Goal: Task Accomplishment & Management: Complete application form

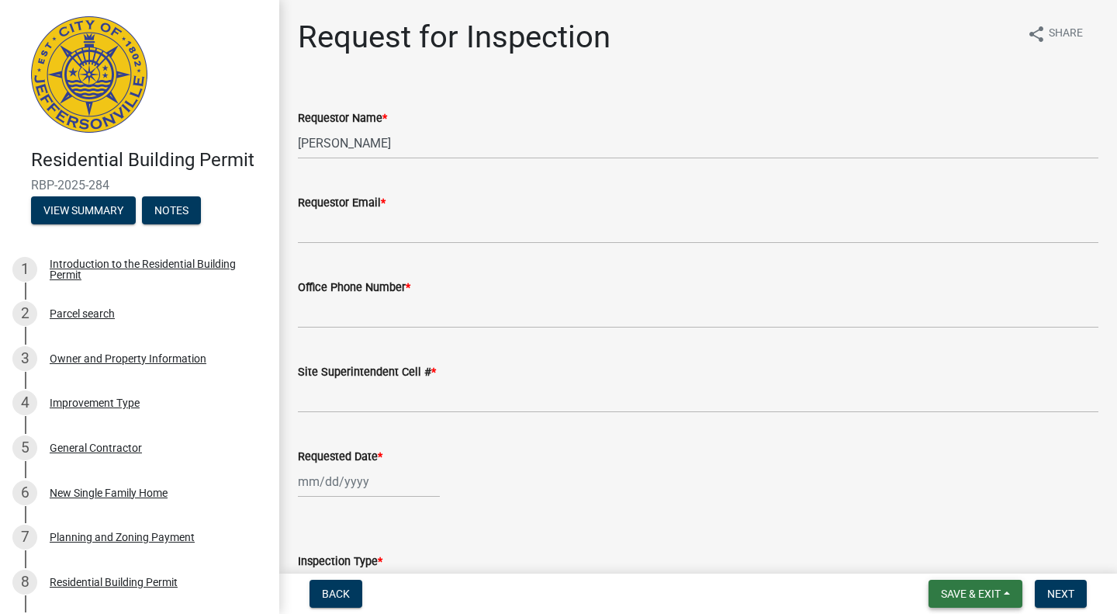
click at [1010, 592] on button "Save & Exit" at bounding box center [976, 593] width 94 height 28
click at [983, 563] on button "Save & Exit" at bounding box center [960, 552] width 124 height 37
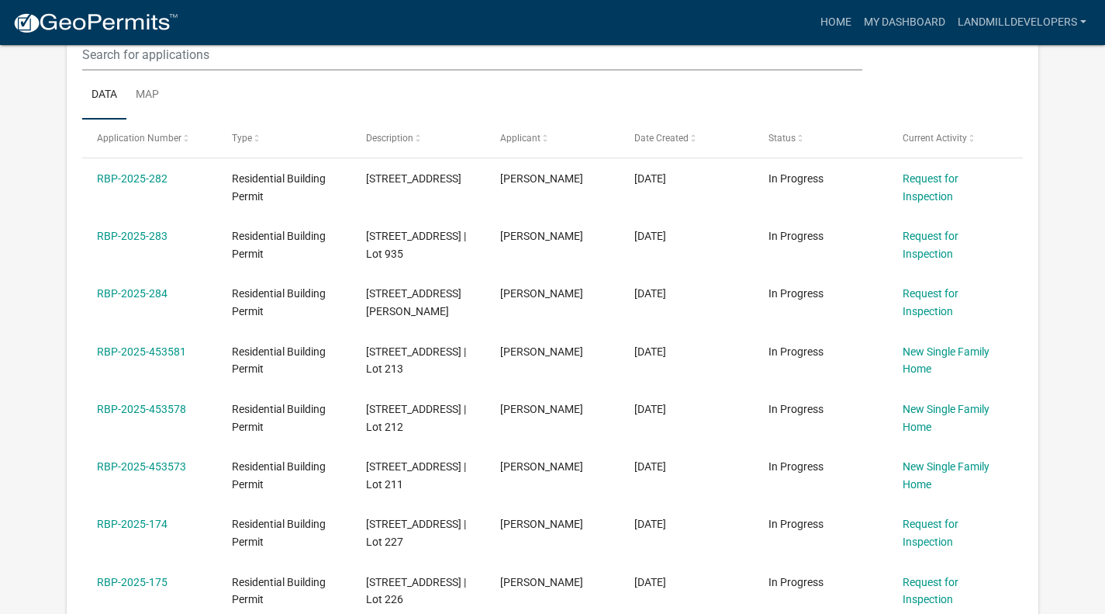
scroll to position [227, 0]
click at [154, 360] on div "RBP-2025-453581" at bounding box center [149, 351] width 105 height 18
click at [154, 357] on link "RBP-2025-453581" at bounding box center [141, 350] width 89 height 12
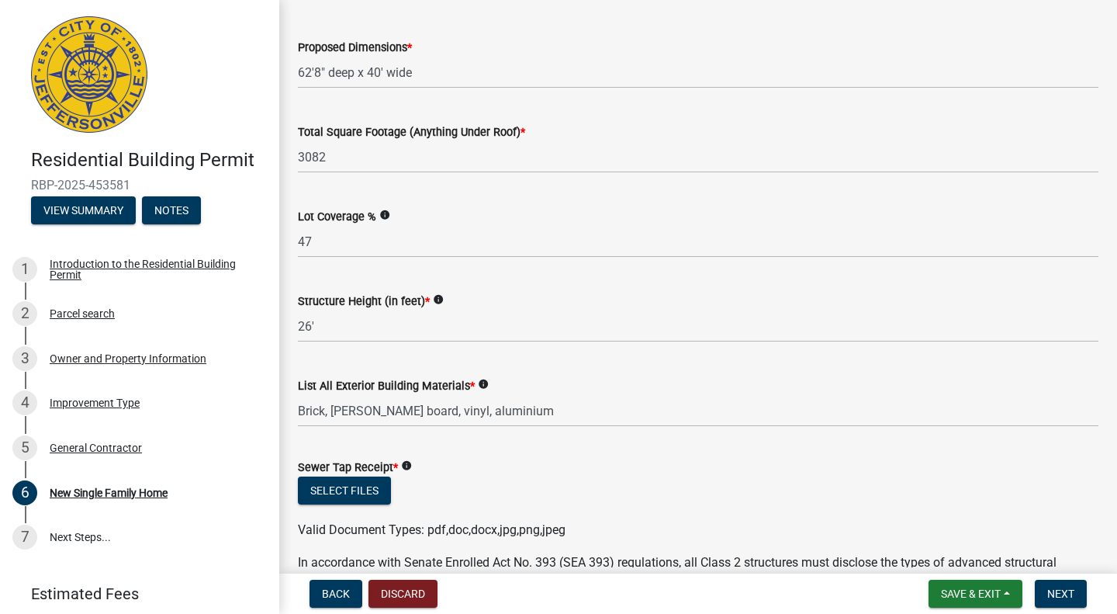
scroll to position [606, 0]
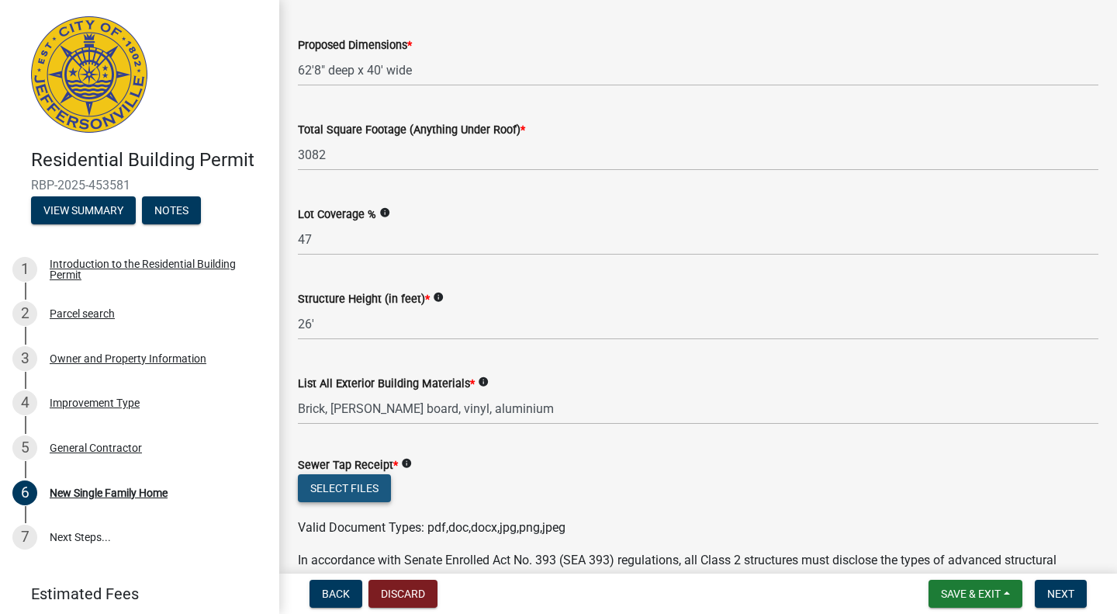
click at [358, 490] on button "Select files" at bounding box center [344, 488] width 93 height 28
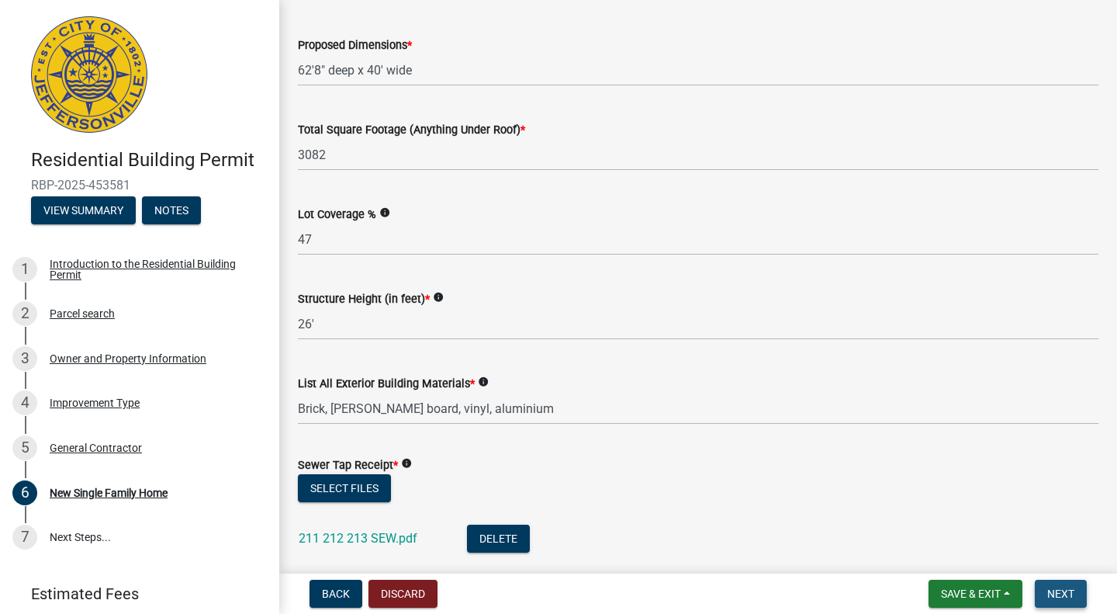
click at [1057, 590] on span "Next" at bounding box center [1060, 593] width 27 height 12
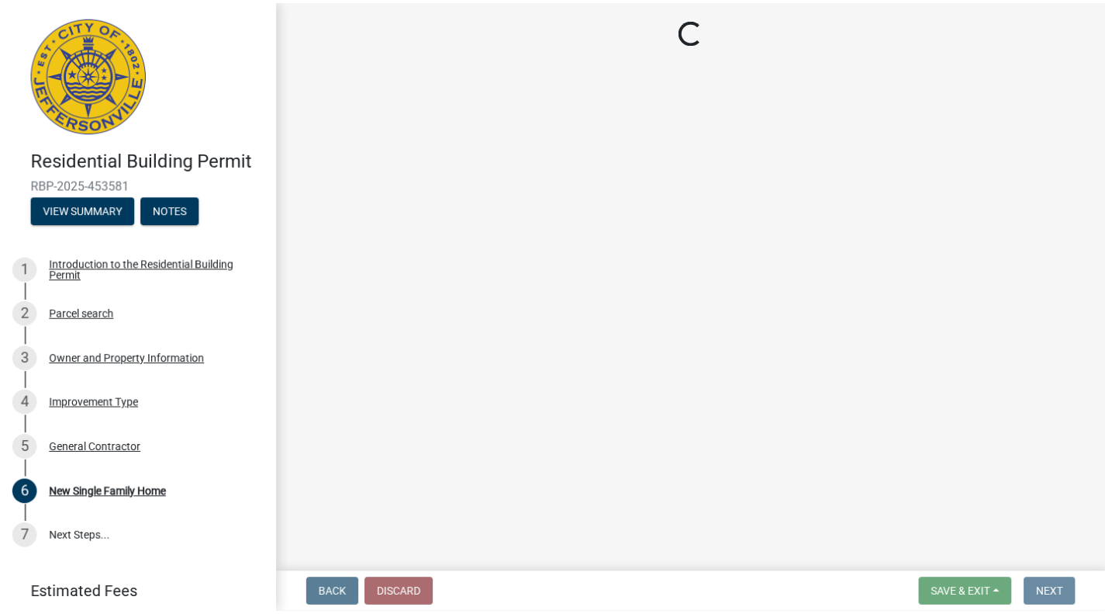
scroll to position [0, 0]
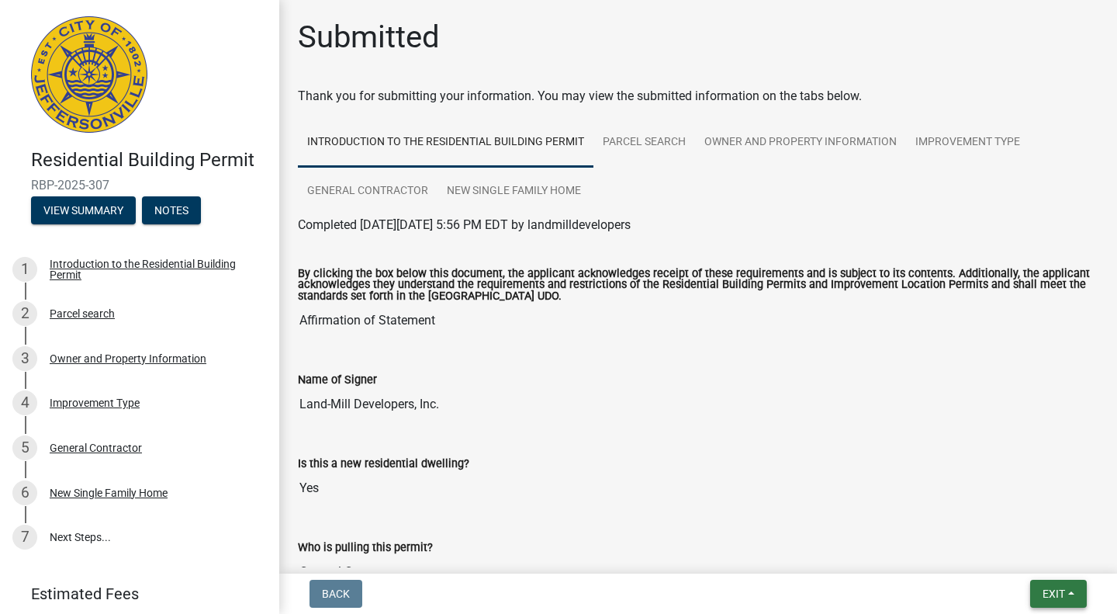
click at [1059, 594] on span "Exit" at bounding box center [1054, 593] width 22 height 12
click at [1013, 556] on button "Save & Exit" at bounding box center [1025, 552] width 124 height 37
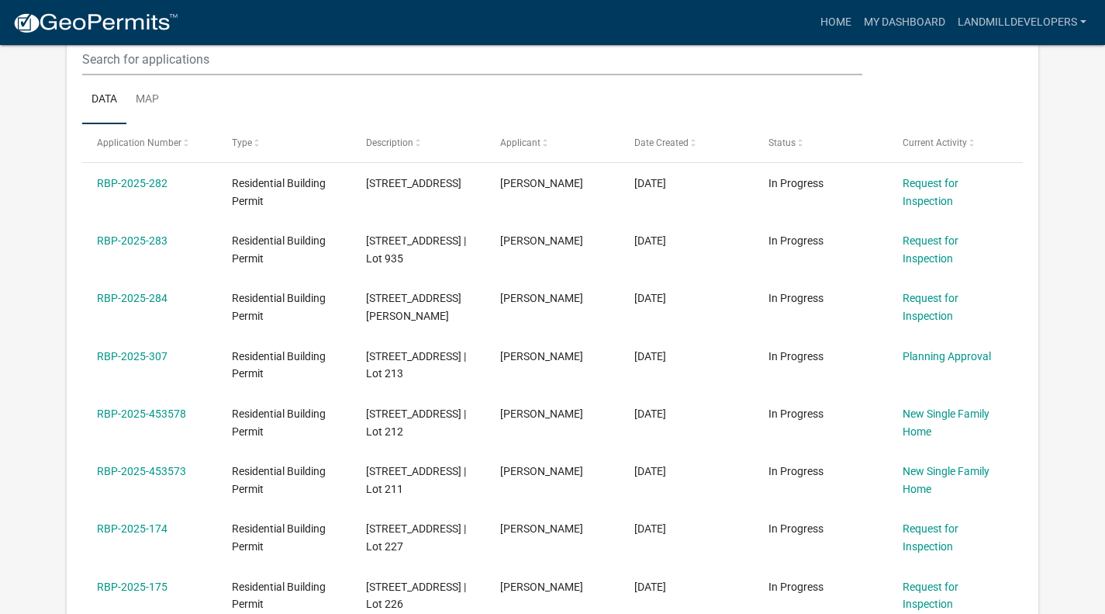
scroll to position [223, 0]
click at [150, 419] on link "RBP-2025-453578" at bounding box center [141, 412] width 89 height 12
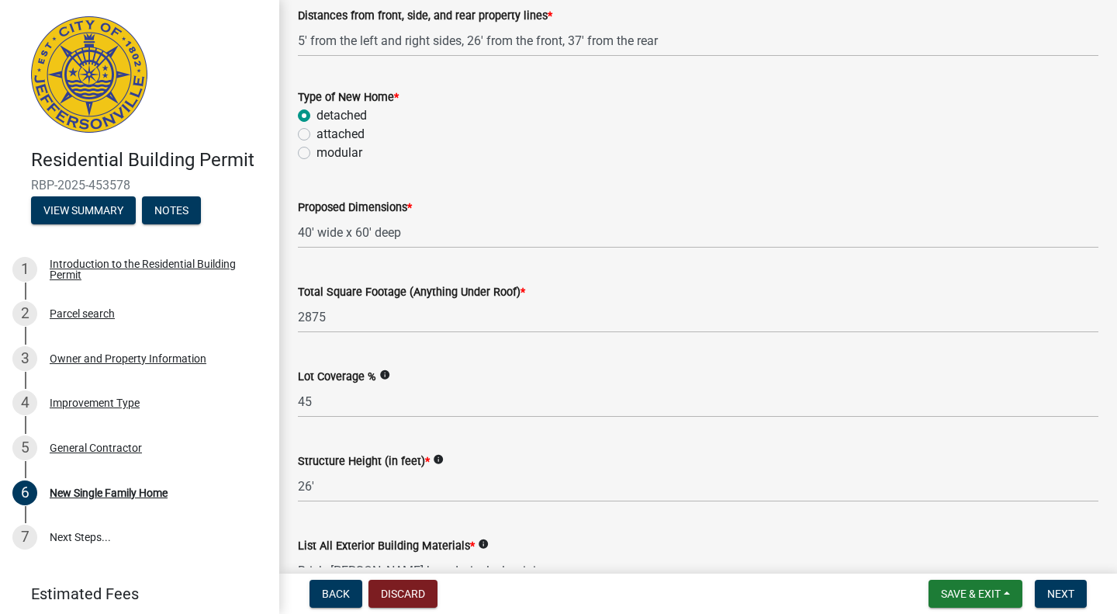
scroll to position [709, 0]
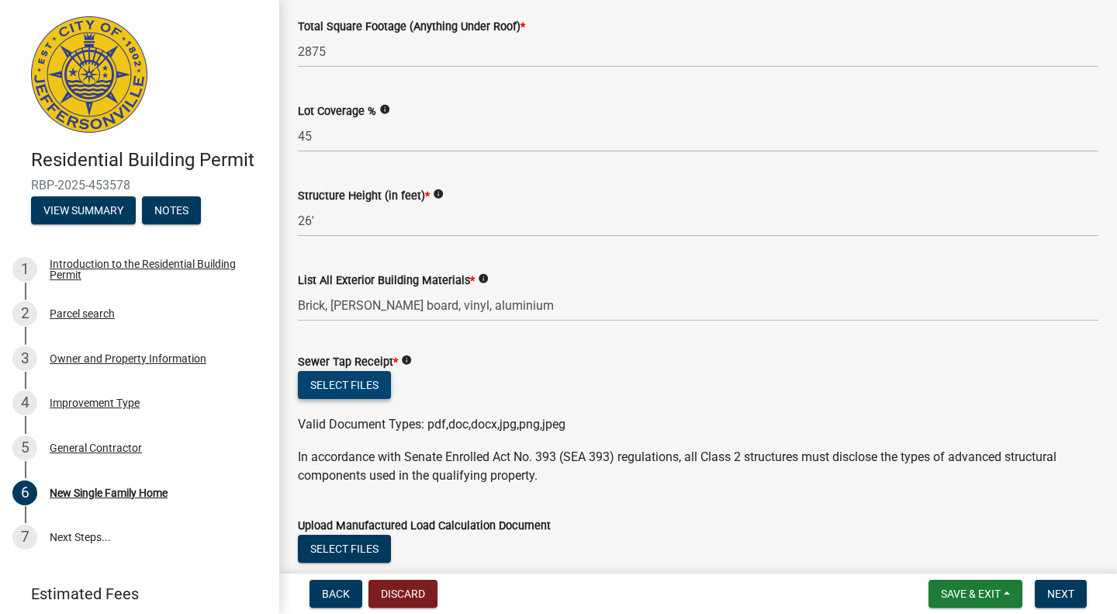
click at [371, 383] on button "Select files" at bounding box center [344, 385] width 93 height 28
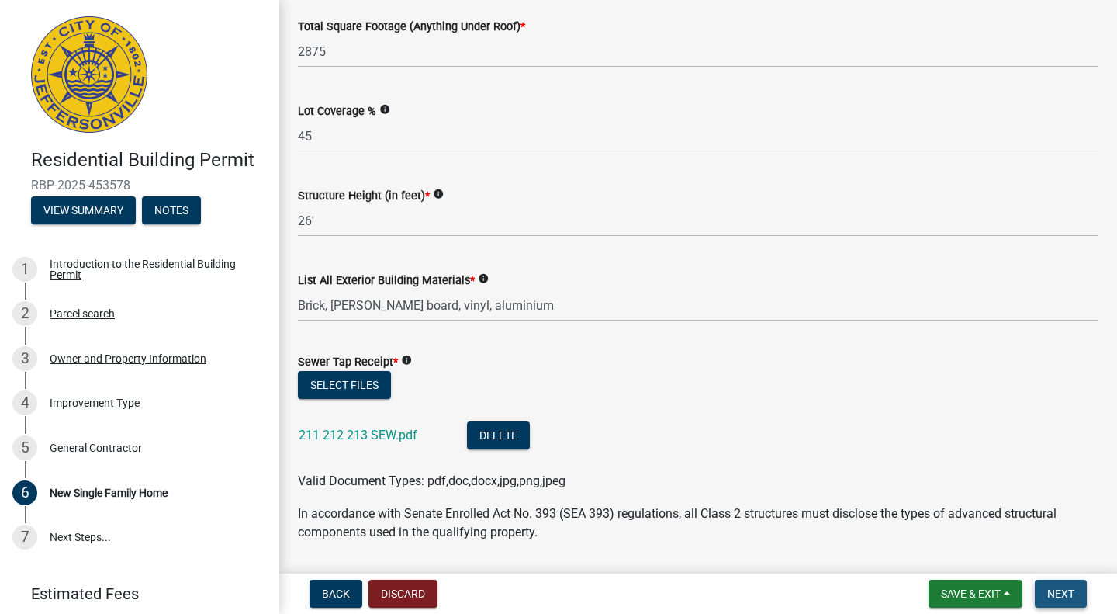
click at [1044, 588] on button "Next" at bounding box center [1061, 593] width 52 height 28
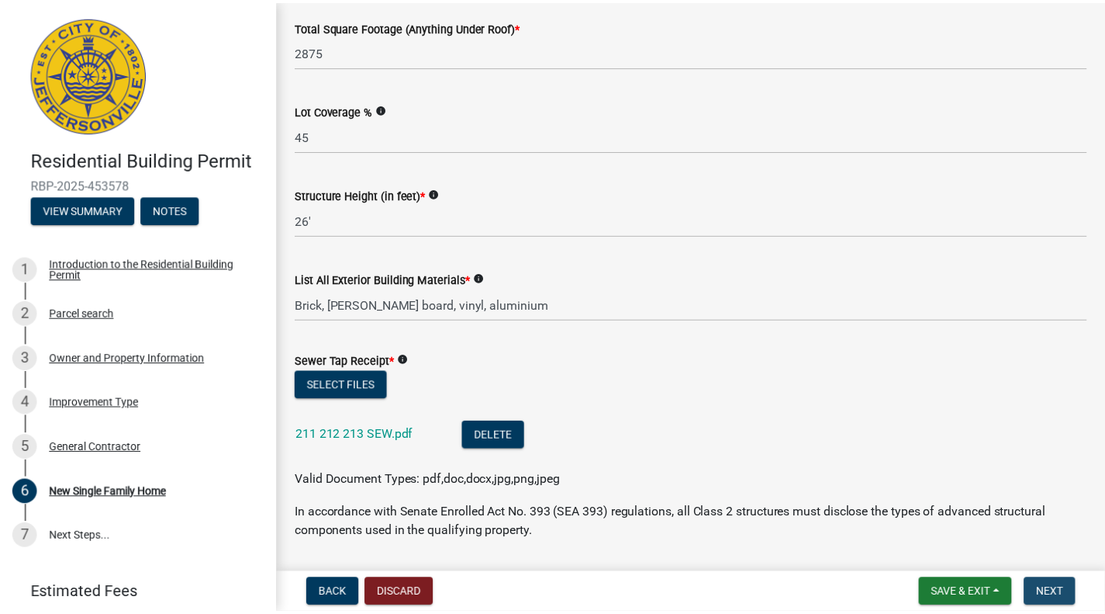
scroll to position [0, 0]
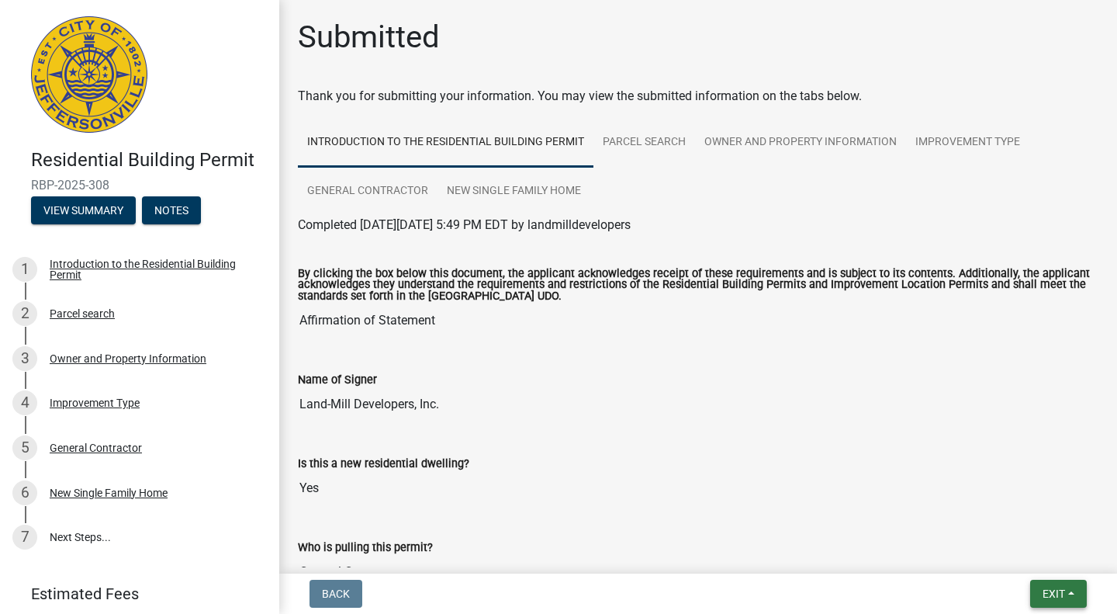
click at [1044, 588] on span "Exit" at bounding box center [1054, 593] width 22 height 12
click at [1012, 554] on button "Save & Exit" at bounding box center [1025, 552] width 124 height 37
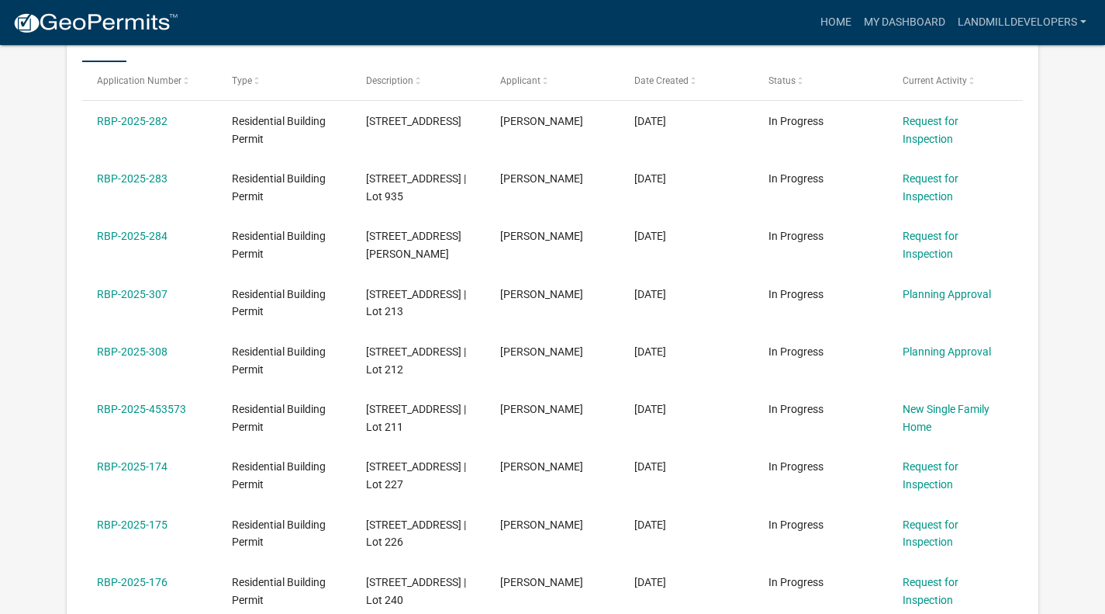
scroll to position [285, 0]
click at [161, 414] on link "RBP-2025-453573" at bounding box center [141, 408] width 89 height 12
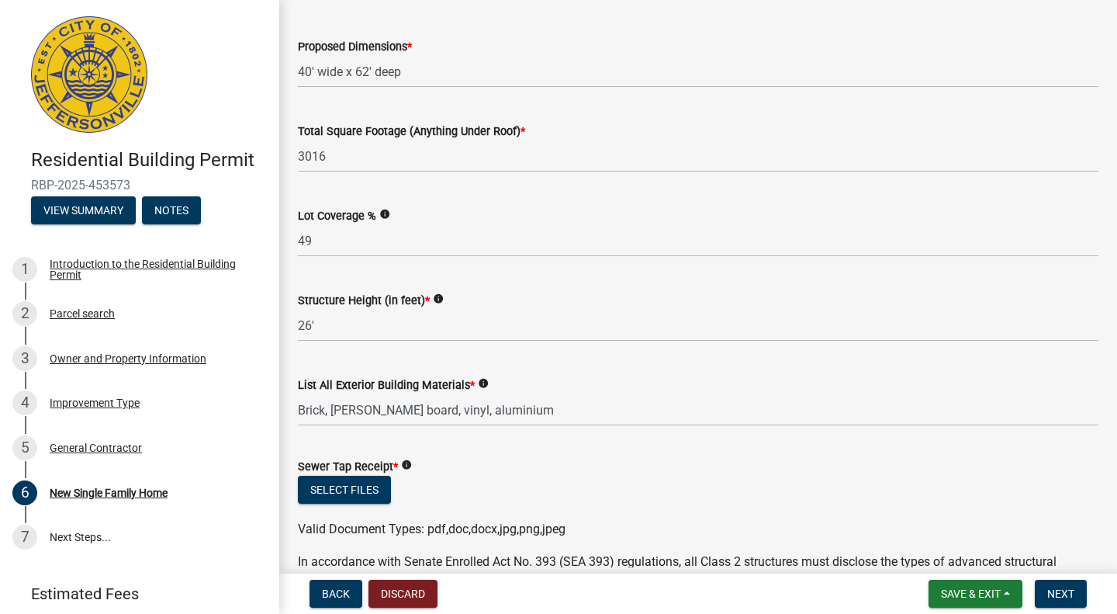
scroll to position [609, 0]
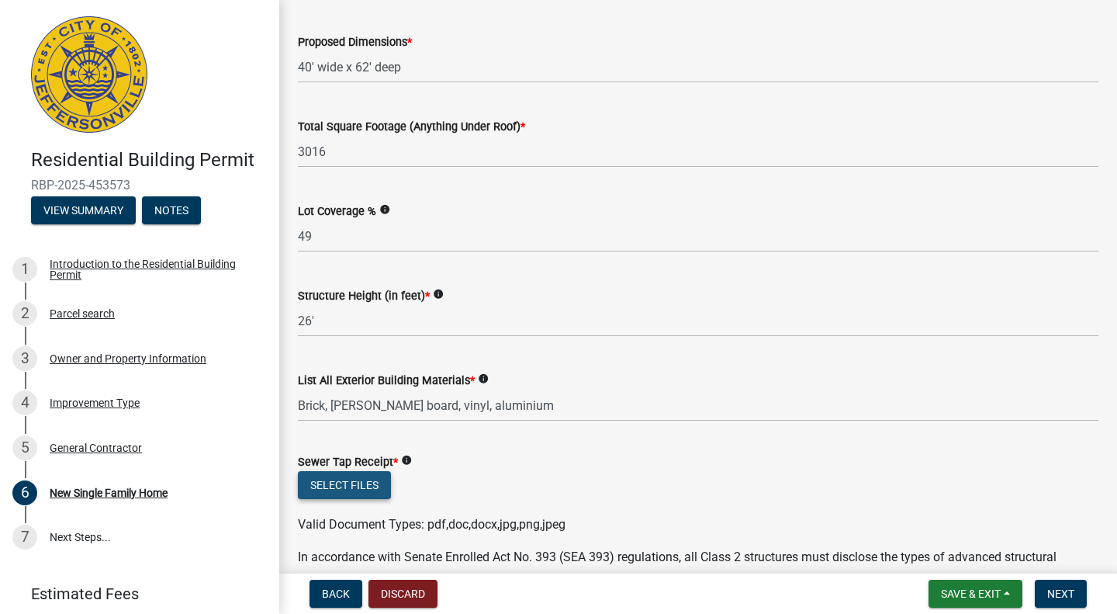
click at [362, 485] on button "Select files" at bounding box center [344, 485] width 93 height 28
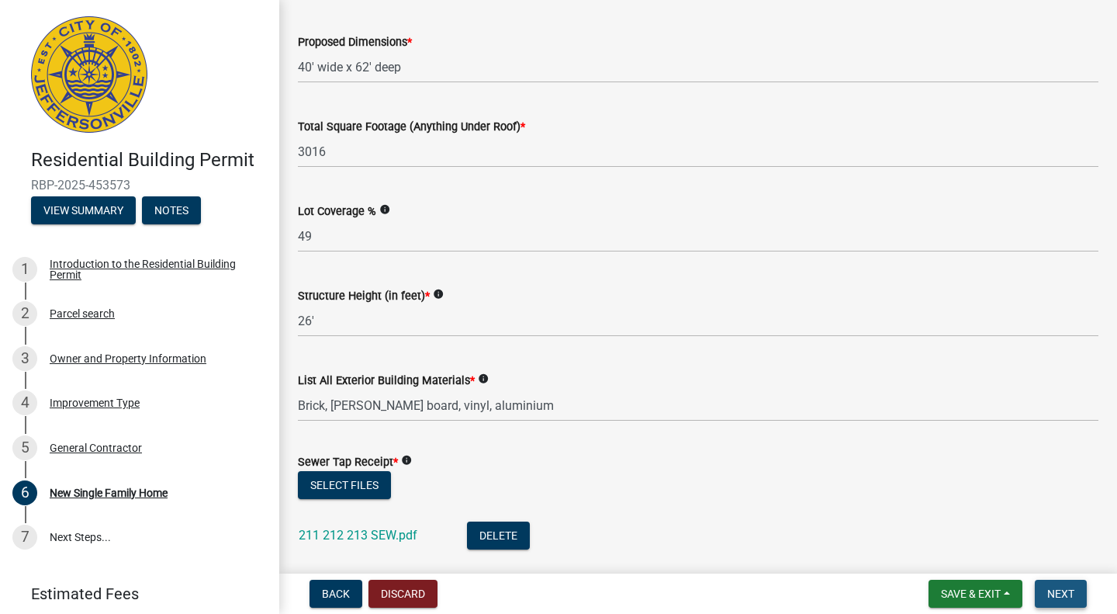
click at [1059, 593] on span "Next" at bounding box center [1060, 593] width 27 height 12
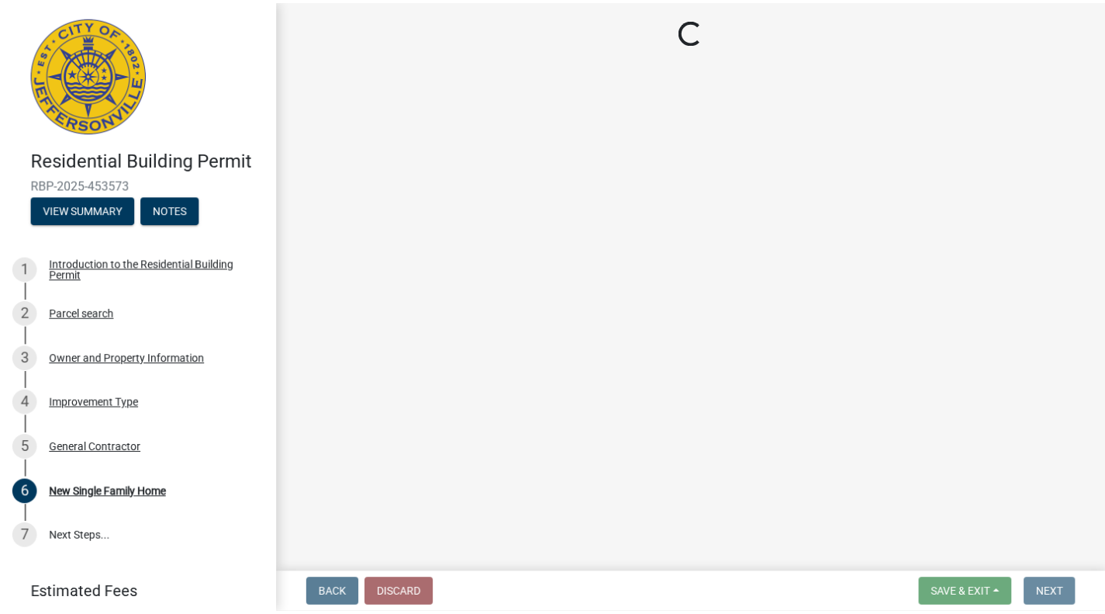
scroll to position [0, 0]
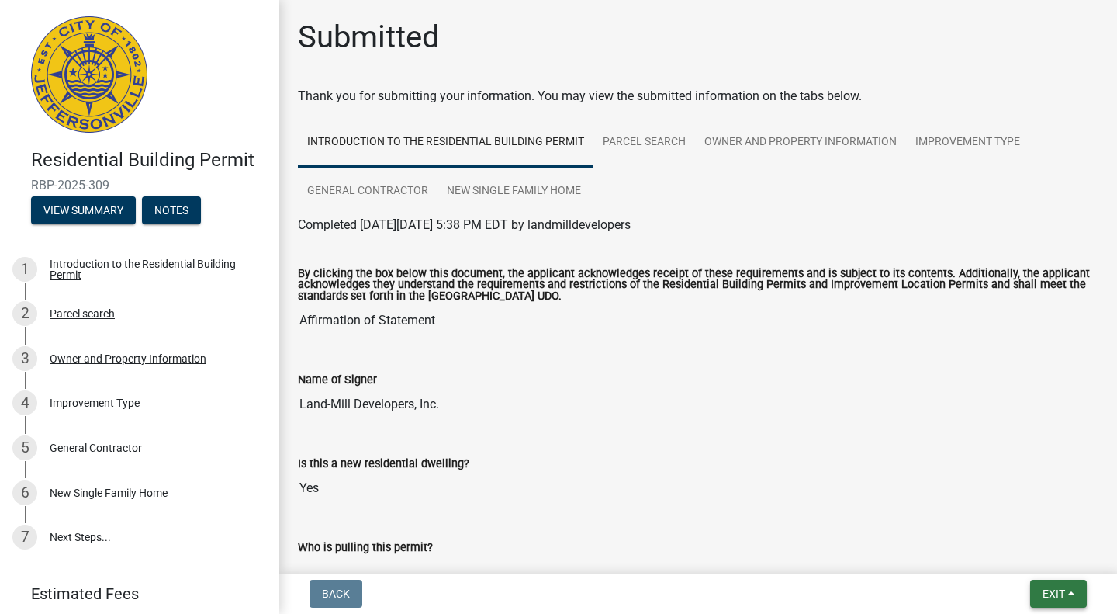
click at [1059, 593] on span "Exit" at bounding box center [1054, 593] width 22 height 12
click at [1013, 554] on button "Save & Exit" at bounding box center [1025, 552] width 124 height 37
